Goal: Communication & Community: Ask a question

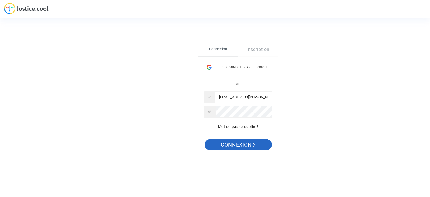
drag, startPoint x: 0, startPoint y: 0, endPoint x: 222, endPoint y: 143, distance: 264.3
click at [222, 143] on span "Connexion" at bounding box center [238, 145] width 34 height 12
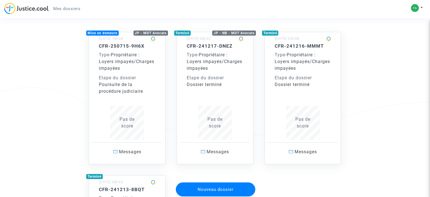
scroll to position [59, 0]
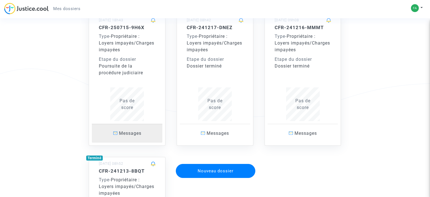
click at [135, 134] on span "Messages" at bounding box center [130, 132] width 22 height 5
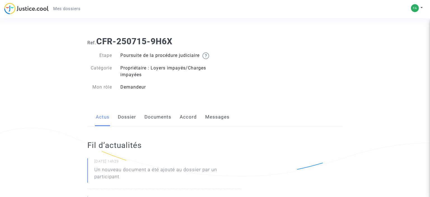
click at [207, 122] on link "Messages" at bounding box center [217, 117] width 24 height 18
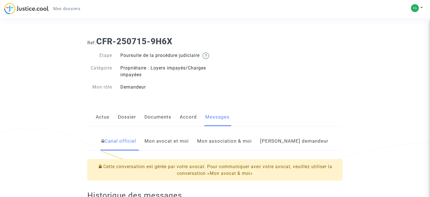
click at [158, 123] on link "Documents" at bounding box center [157, 117] width 27 height 18
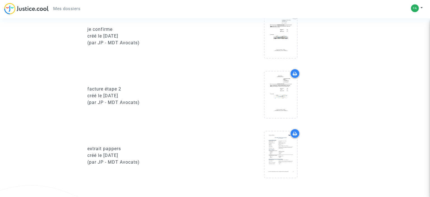
scroll to position [443, 0]
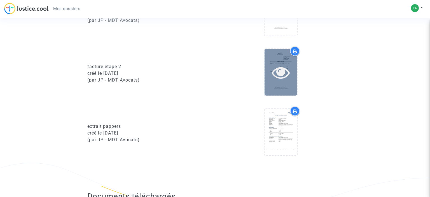
click at [293, 62] on div at bounding box center [280, 72] width 32 height 46
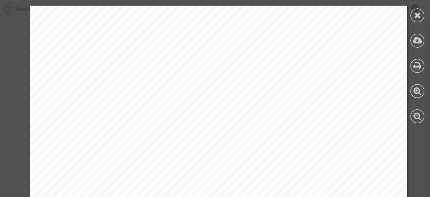
scroll to position [64, 0]
click at [418, 21] on div at bounding box center [417, 15] width 14 height 14
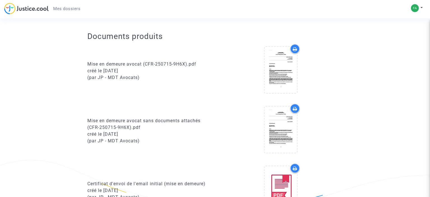
scroll to position [59, 0]
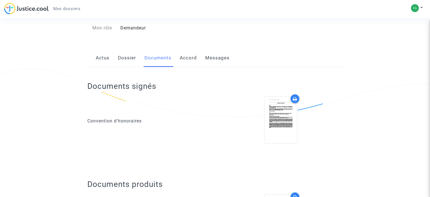
click at [185, 65] on link "Accord" at bounding box center [188, 58] width 17 height 18
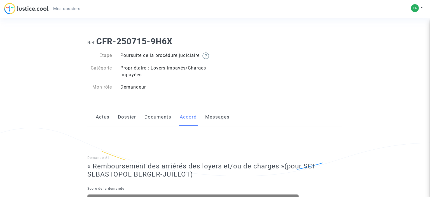
click at [217, 124] on link "Messages" at bounding box center [217, 117] width 24 height 18
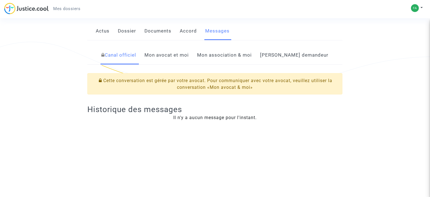
scroll to position [15, 0]
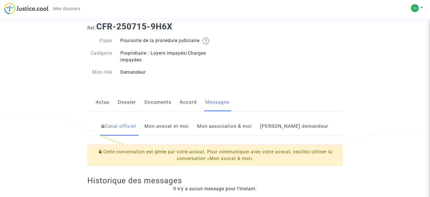
click at [189, 132] on link "Mon avocat et moi" at bounding box center [166, 126] width 44 height 18
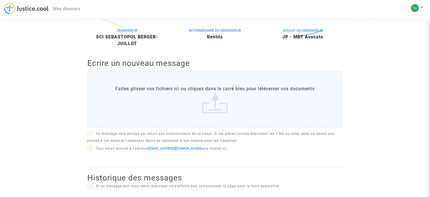
scroll to position [133, 0]
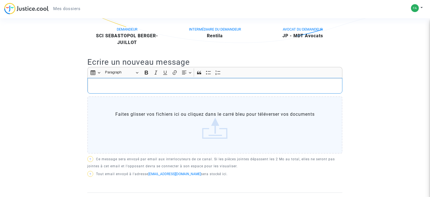
click at [166, 89] on p "Rich Text Editor, main" at bounding box center [214, 85] width 249 height 7
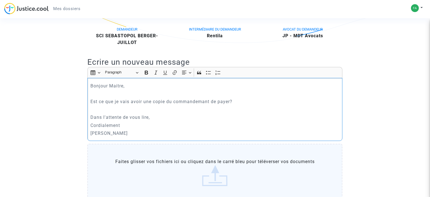
click at [195, 105] on p "Est ce que je vais avoir une copie du commandemant de payer?" at bounding box center [214, 101] width 249 height 7
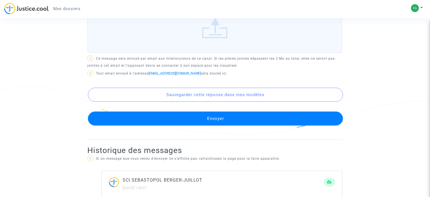
click at [132, 119] on button "Envoyer" at bounding box center [215, 118] width 255 height 14
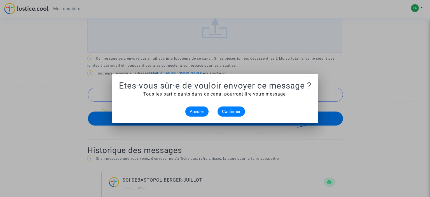
scroll to position [0, 0]
click at [239, 109] on span "Confirmer" at bounding box center [231, 111] width 18 height 5
